Goal: Information Seeking & Learning: Learn about a topic

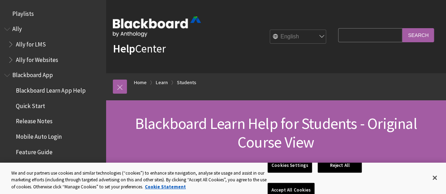
scroll to position [833, 0]
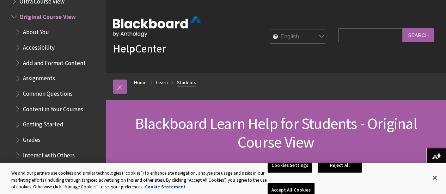
click at [179, 80] on link "Students" at bounding box center [186, 82] width 19 height 9
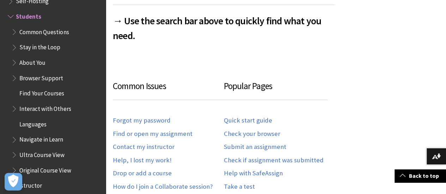
scroll to position [423, 0]
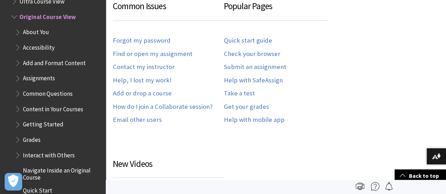
scroll to position [282, 0]
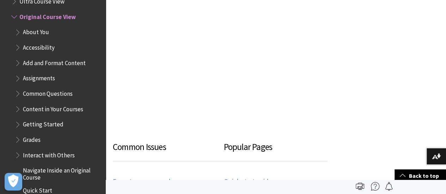
click at [50, 31] on span "About You" at bounding box center [58, 32] width 87 height 12
click at [26, 31] on span "About You" at bounding box center [37, 31] width 28 height 10
click at [20, 32] on span "Book outline for Blackboard Learn Help" at bounding box center [18, 30] width 7 height 9
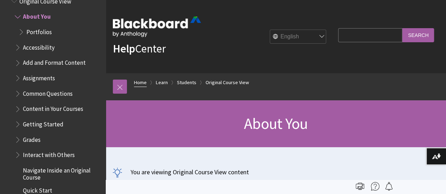
click at [143, 80] on link "Home" at bounding box center [140, 82] width 13 height 9
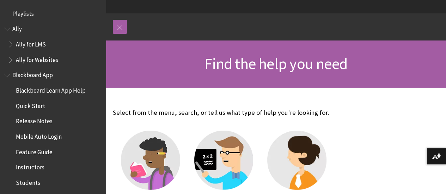
scroll to position [71, 0]
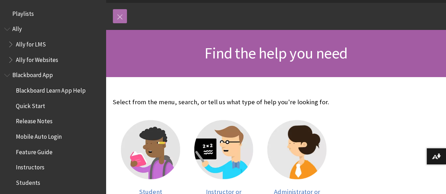
click at [124, 14] on link at bounding box center [120, 16] width 14 height 14
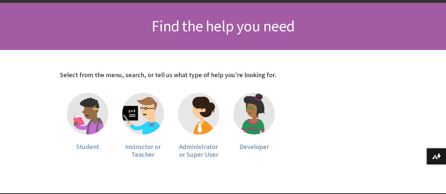
scroll to position [141, 0]
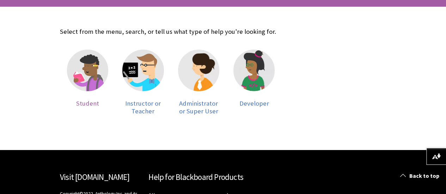
click at [99, 77] on img at bounding box center [87, 70] width 41 height 41
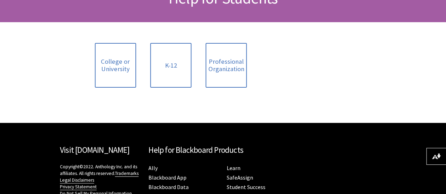
scroll to position [183, 0]
